Goal: Information Seeking & Learning: Learn about a topic

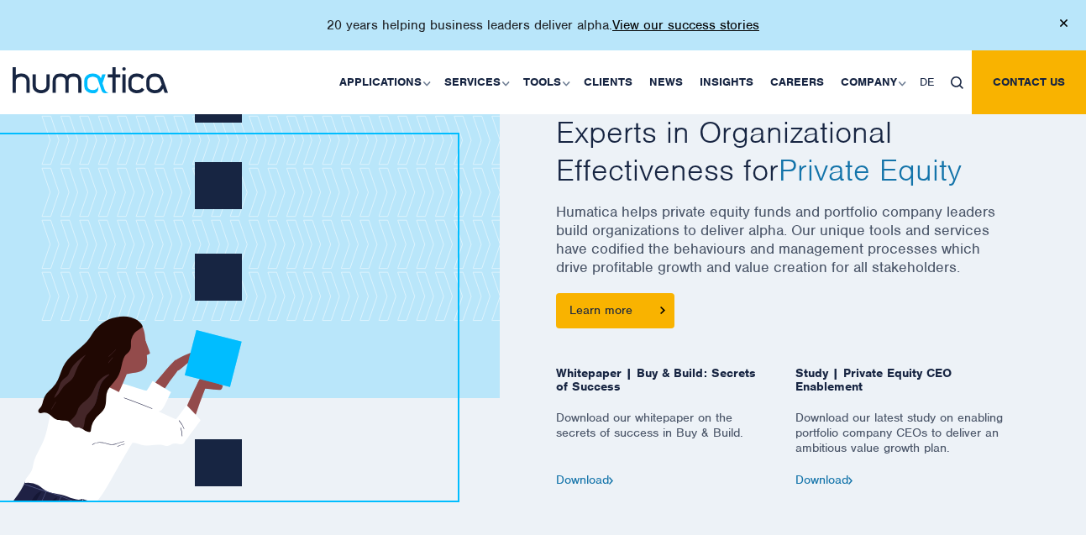
scroll to position [715, 0]
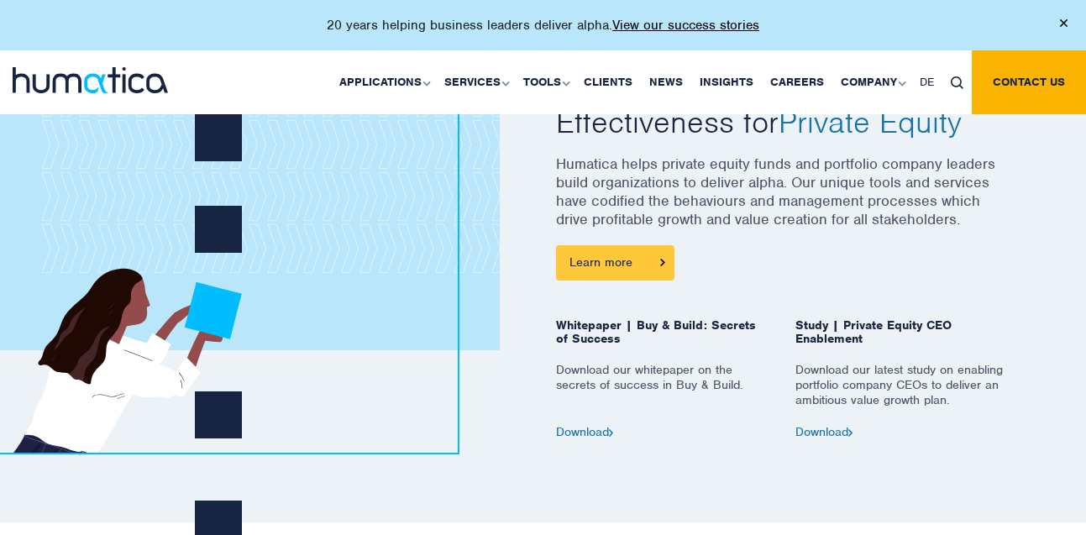
click at [613, 259] on link "Learn more" at bounding box center [615, 262] width 118 height 35
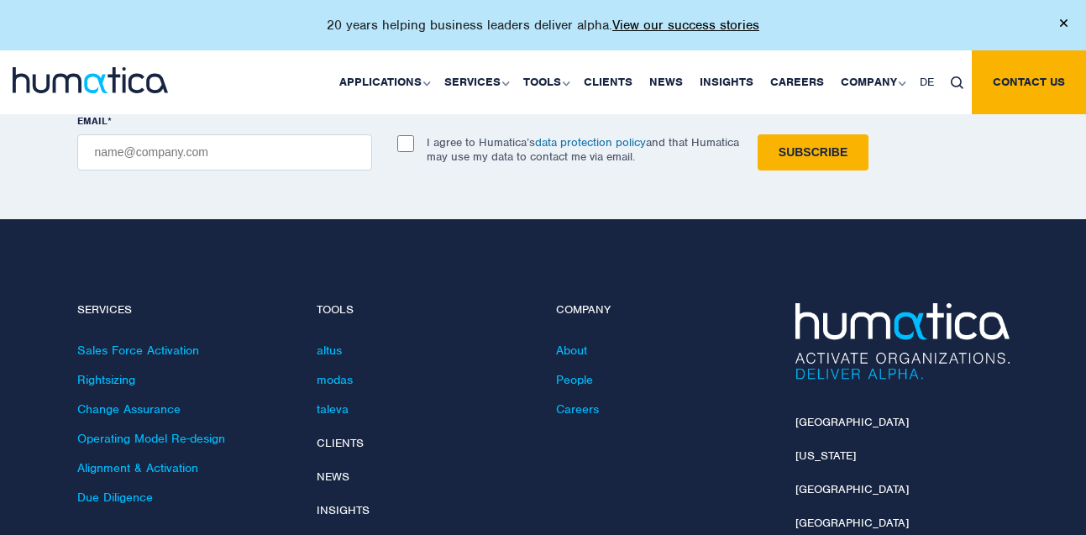
scroll to position [2147, 0]
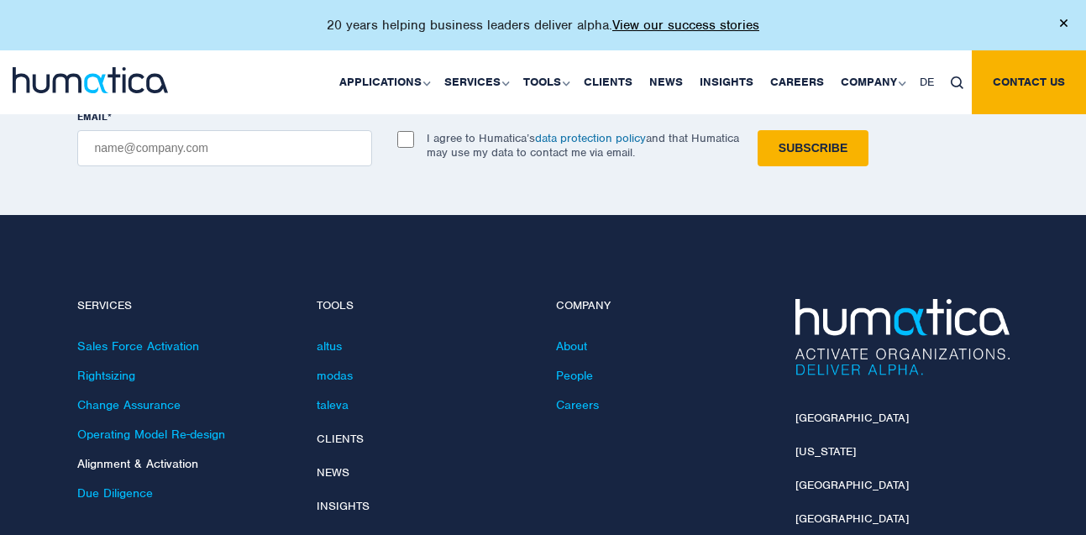
click at [125, 456] on link "Alignment & Activation" at bounding box center [137, 463] width 121 height 15
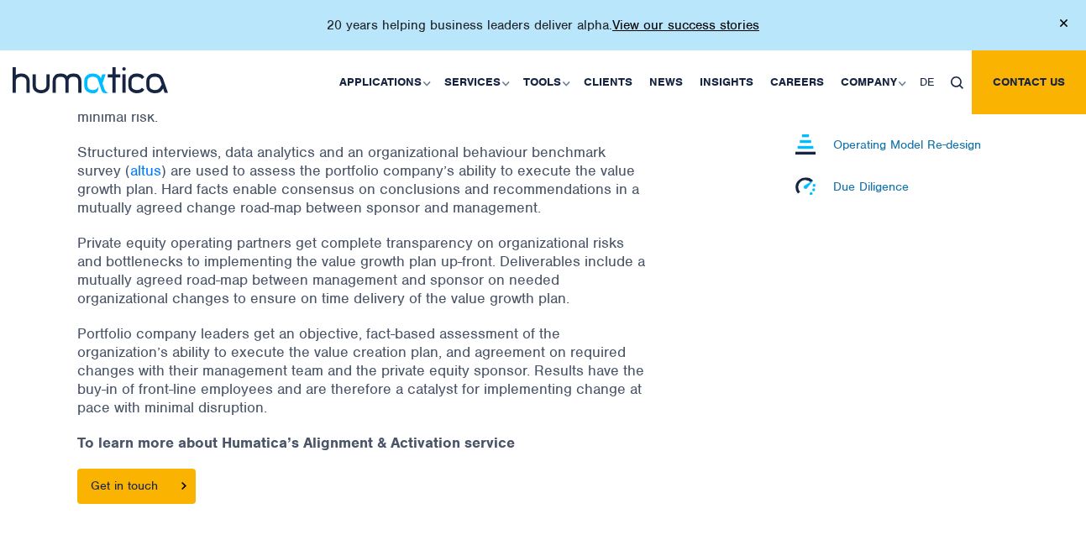
scroll to position [613, 0]
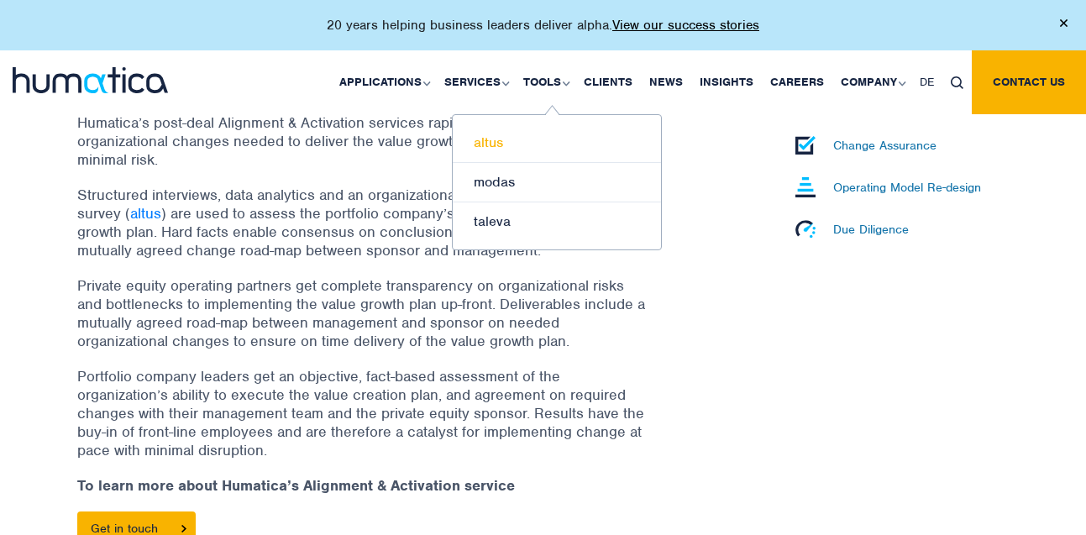
click at [501, 141] on link "altus" at bounding box center [557, 142] width 208 height 39
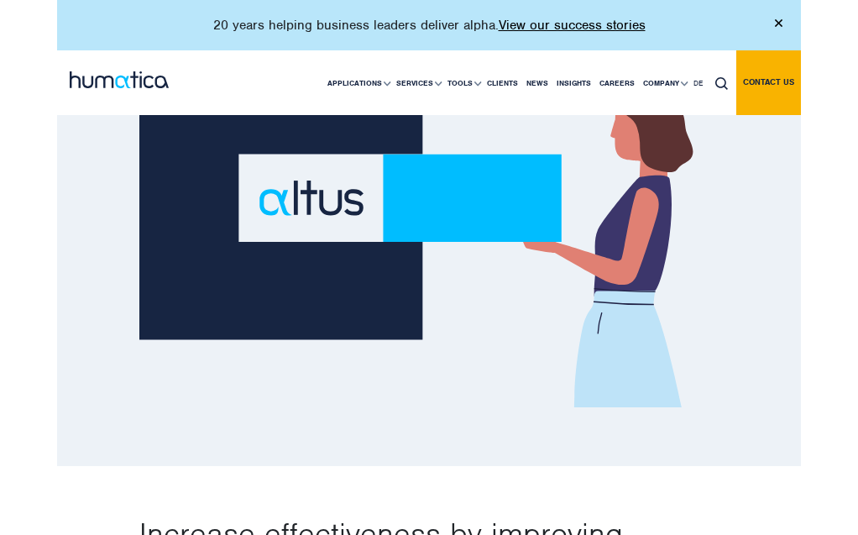
scroll to position [392, 0]
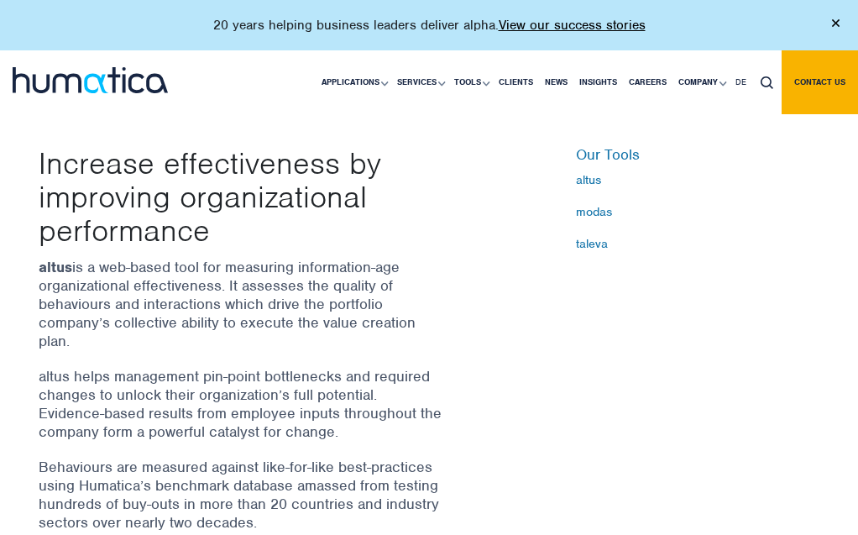
click at [832, 23] on img at bounding box center [836, 23] width 8 height 8
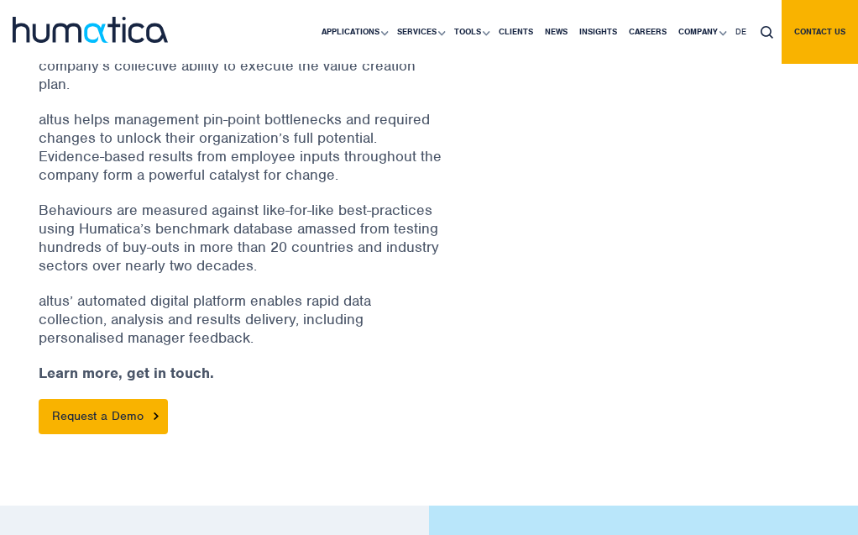
scroll to position [647, 0]
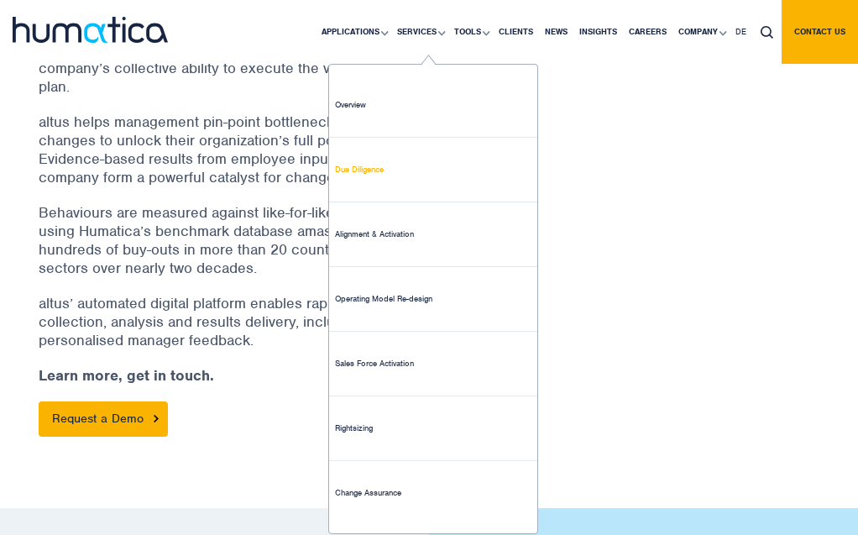
click at [369, 166] on link "Due Diligence" at bounding box center [433, 170] width 208 height 65
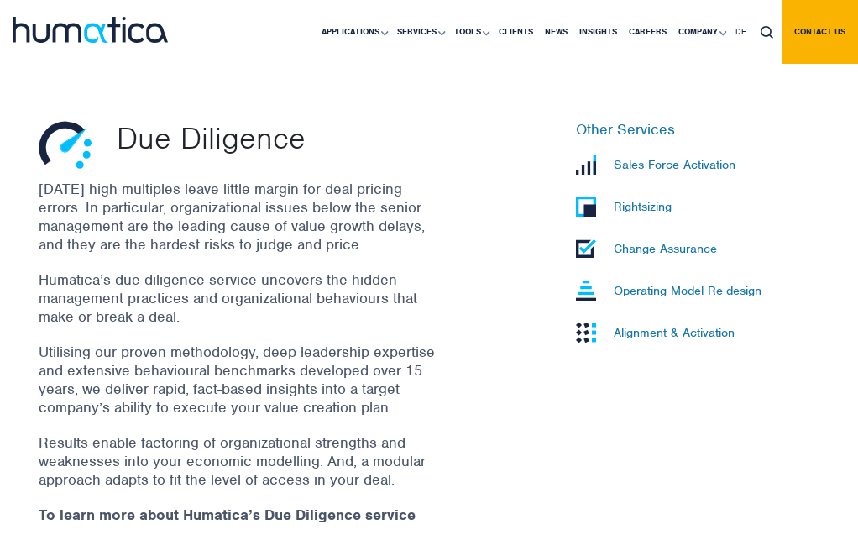
scroll to position [438, 0]
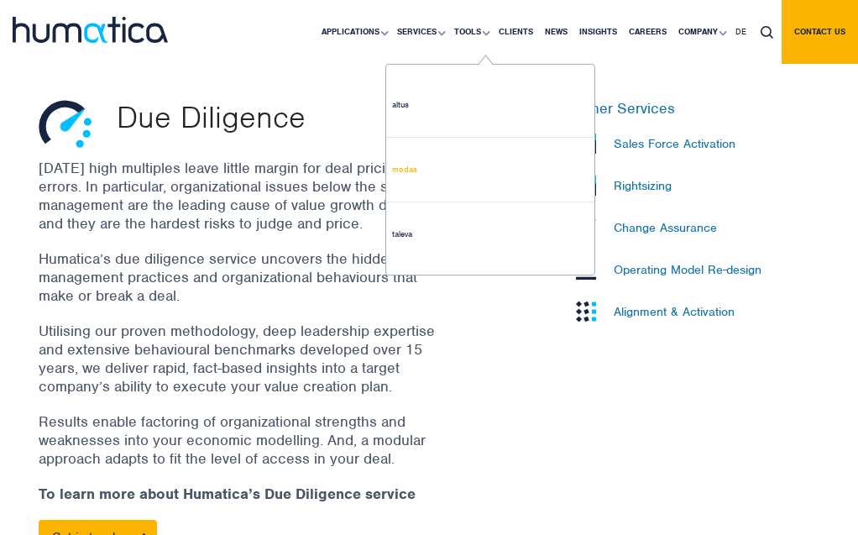
click at [411, 172] on link "modas" at bounding box center [490, 170] width 208 height 65
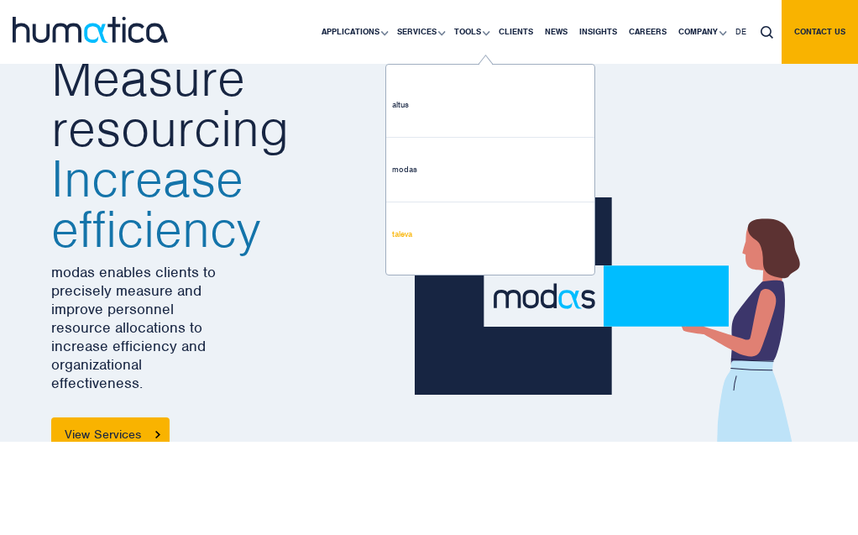
click at [410, 237] on link "taleva" at bounding box center [490, 234] width 208 height 64
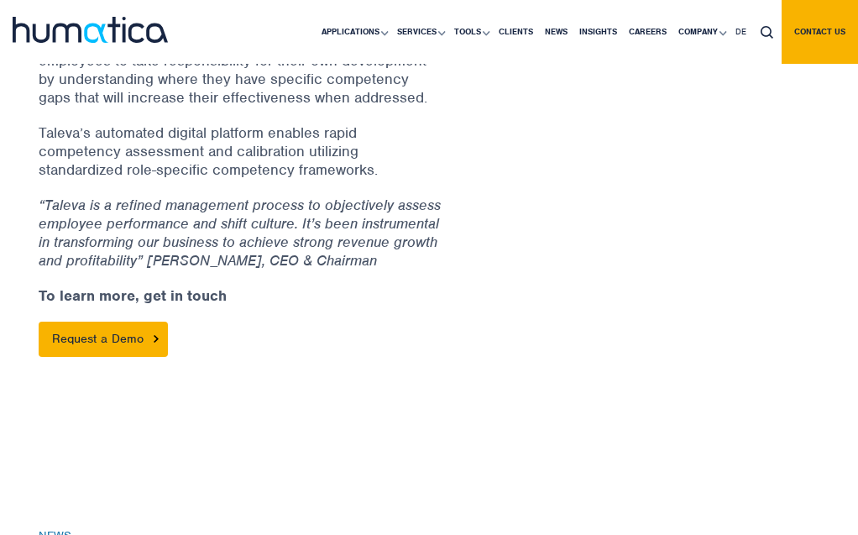
scroll to position [841, 0]
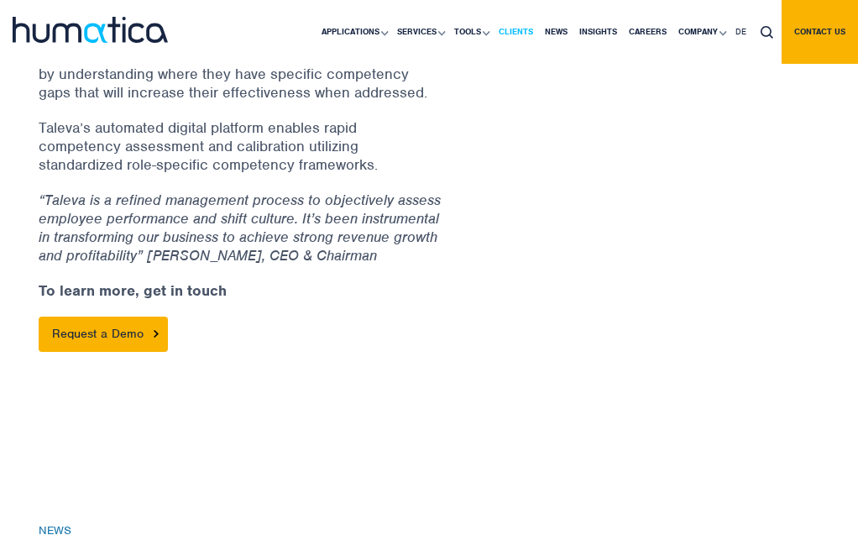
click at [516, 33] on link "Clients" at bounding box center [516, 32] width 46 height 64
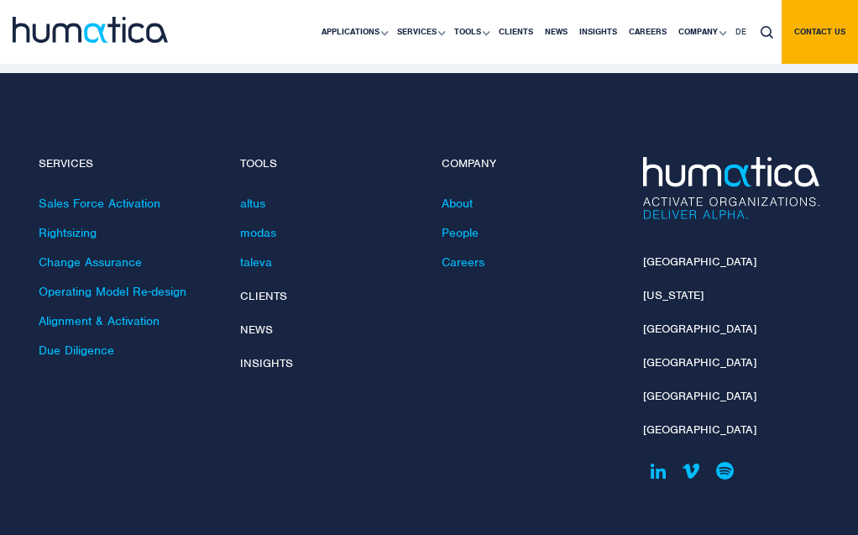
scroll to position [3730, 0]
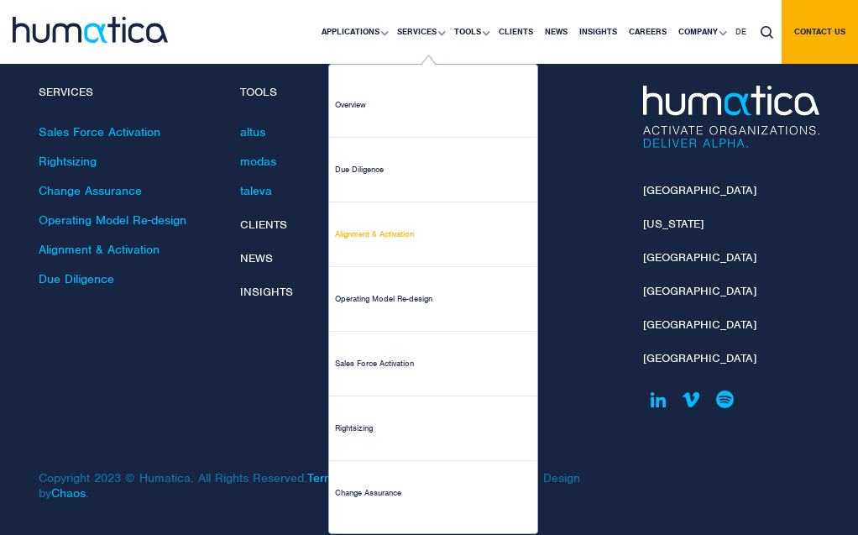
click at [409, 242] on link "Alignment & Activation" at bounding box center [433, 234] width 208 height 65
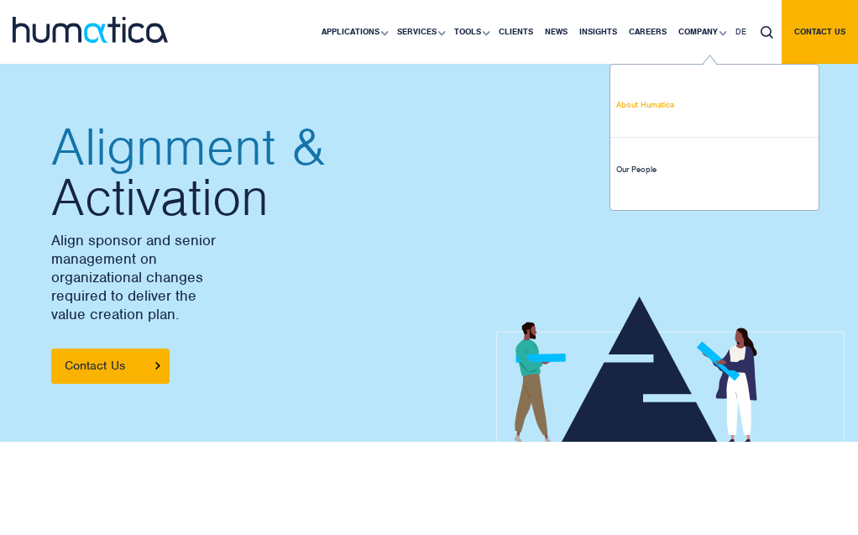
click at [672, 103] on link "About Humatica" at bounding box center [715, 105] width 208 height 65
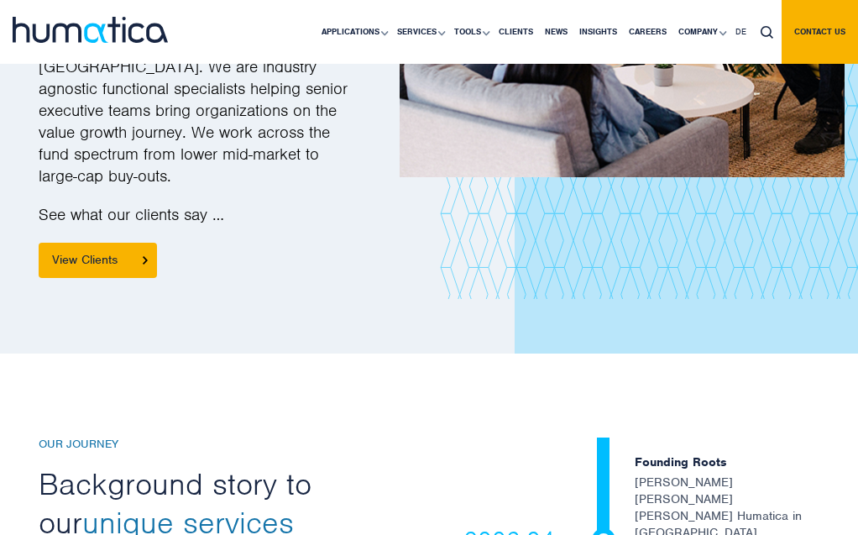
scroll to position [2423, 0]
